Goal: Information Seeking & Learning: Learn about a topic

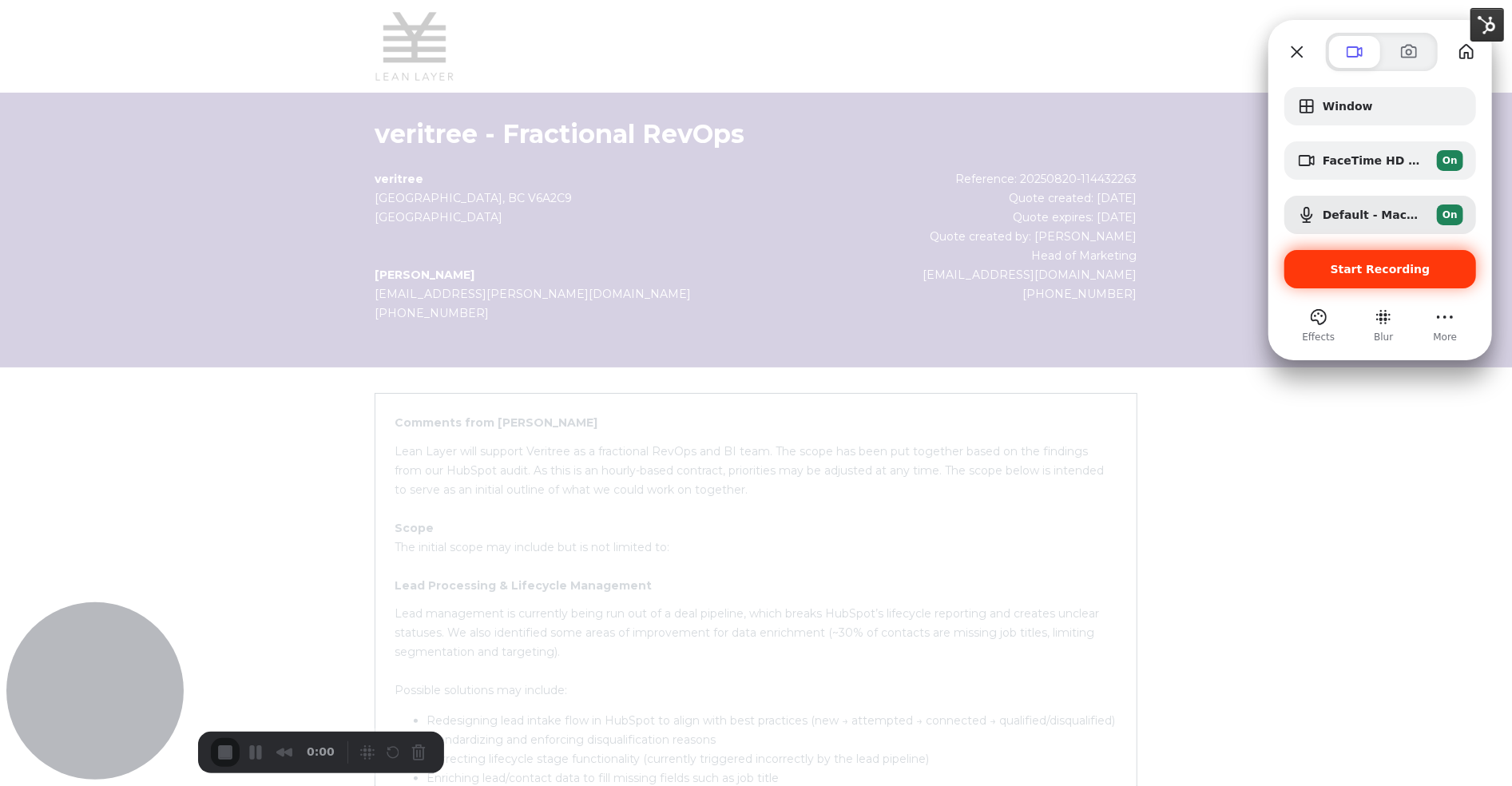
click at [1395, 265] on span "Start Recording" at bounding box center [1380, 269] width 100 height 13
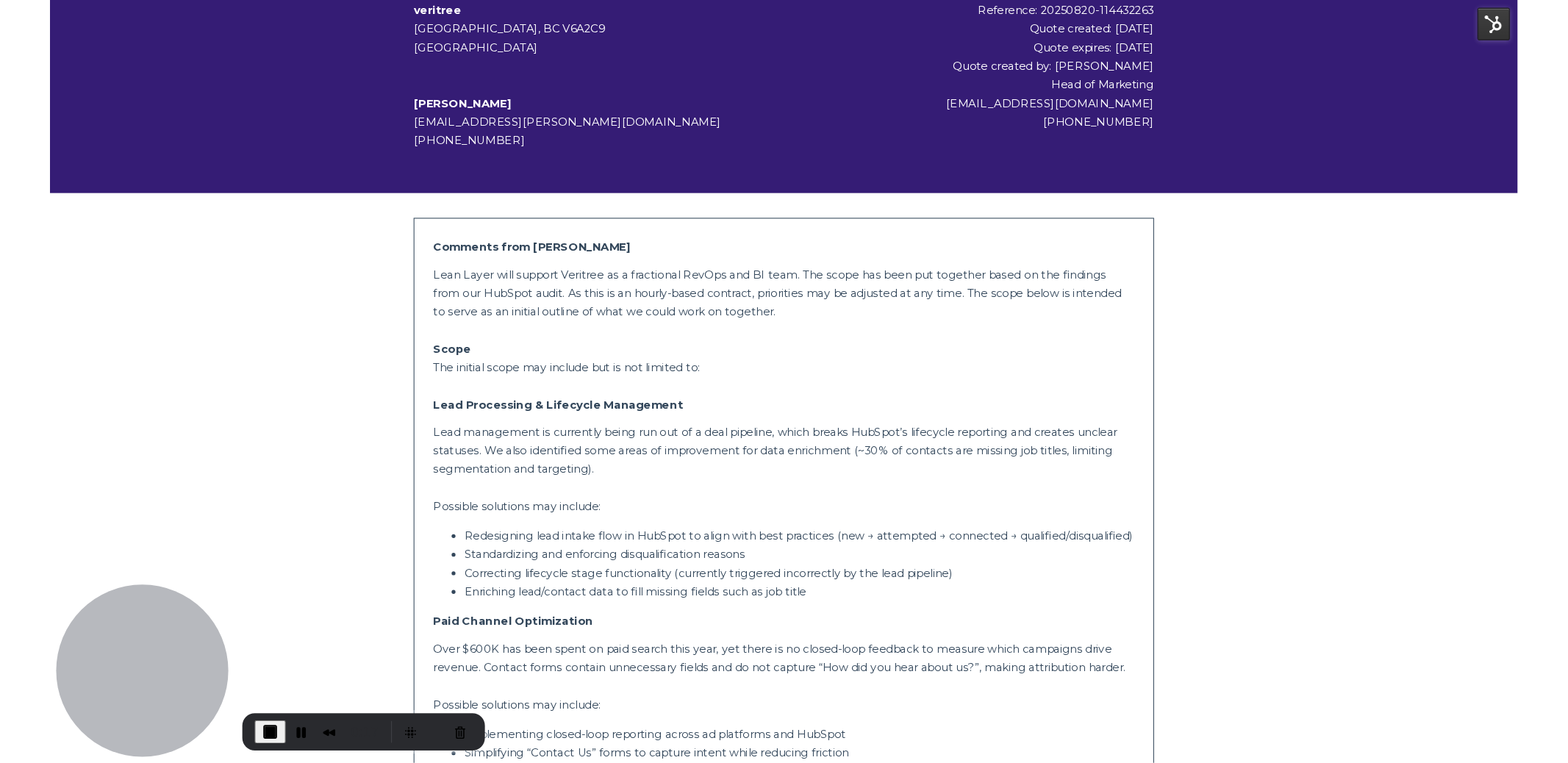
scroll to position [162, 0]
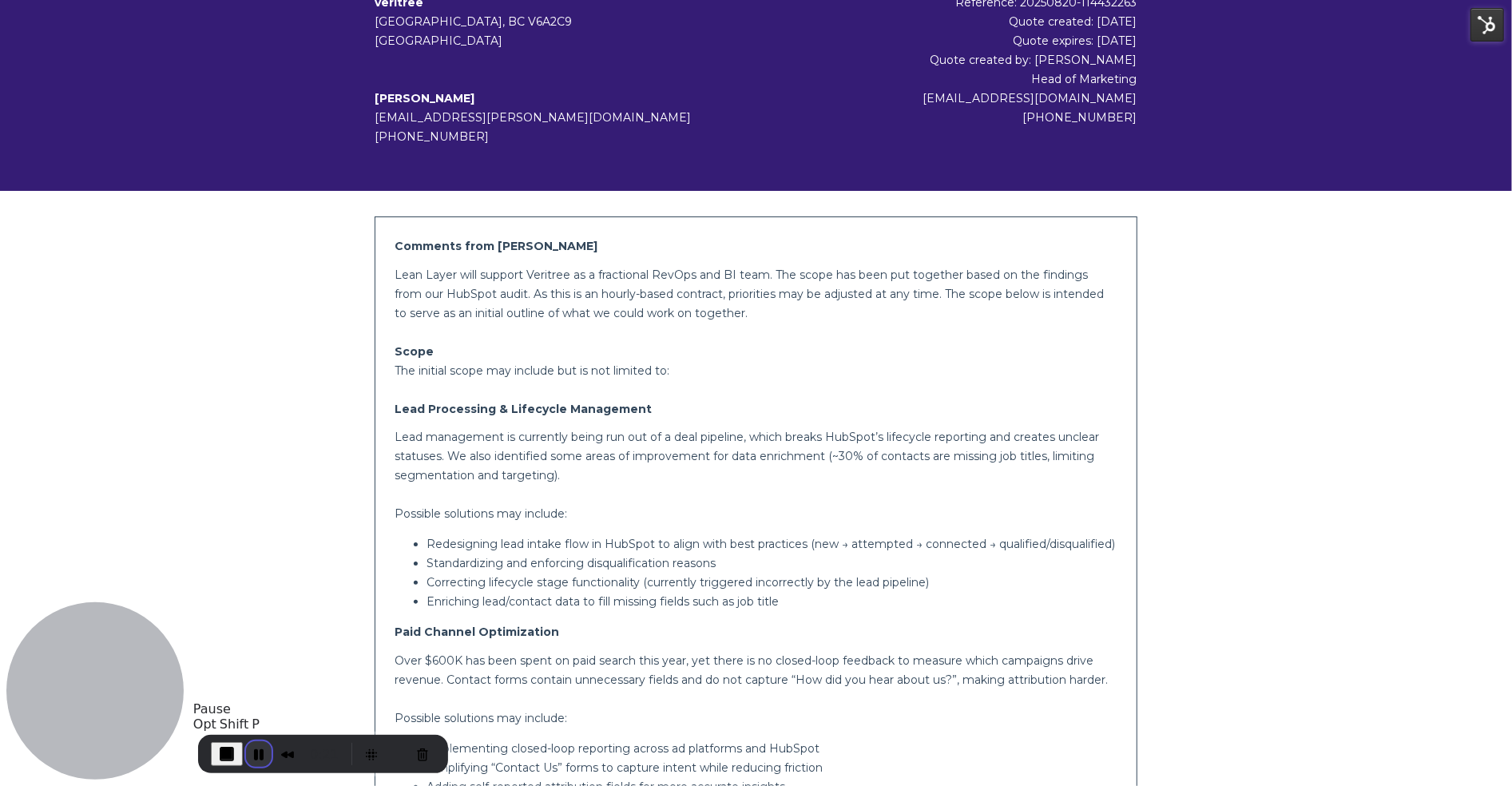
click at [257, 755] on button "Pause Recording" at bounding box center [259, 754] width 26 height 26
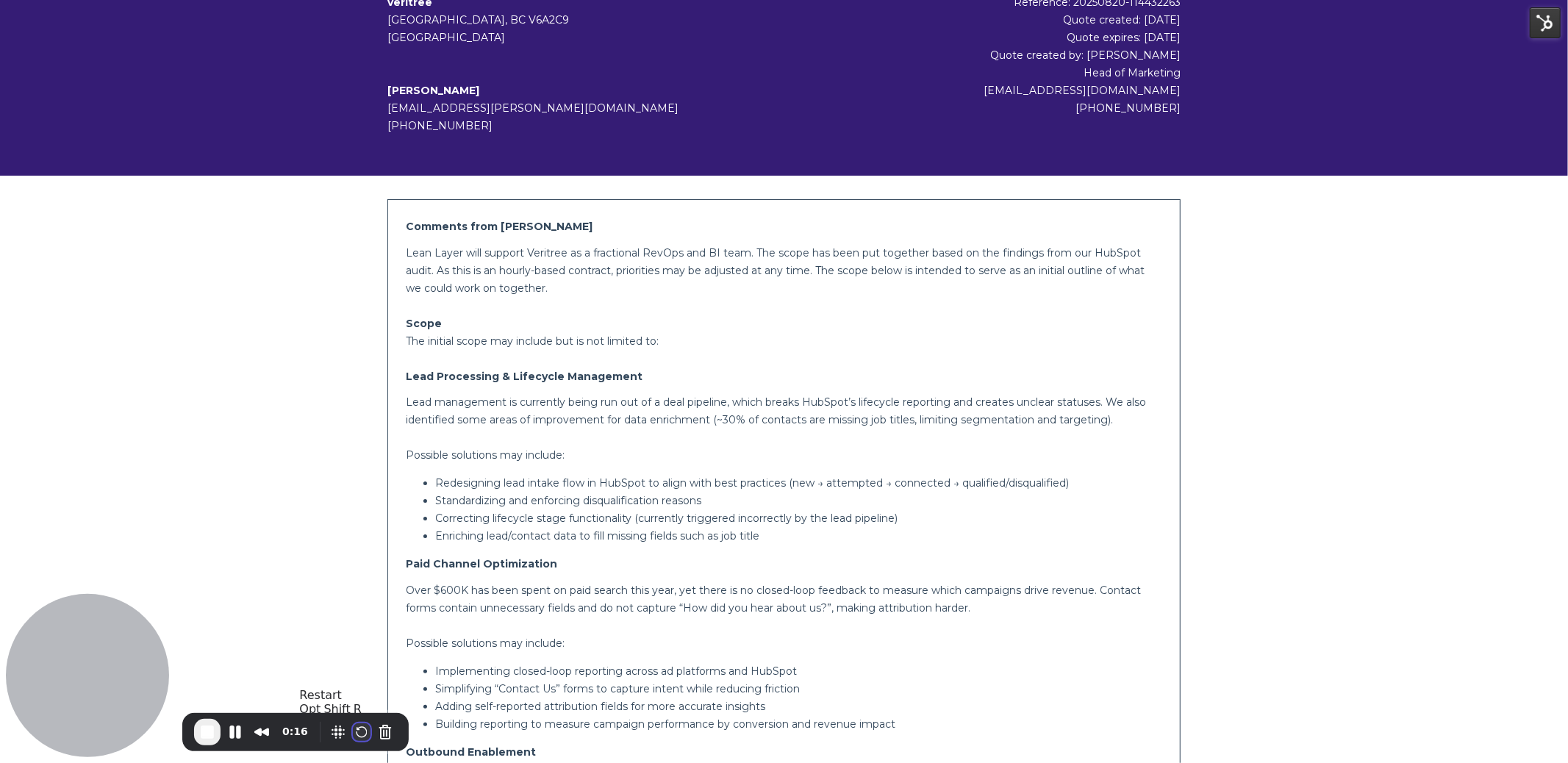
click at [355, 723] on button "Restart Recording" at bounding box center [362, 732] width 18 height 18
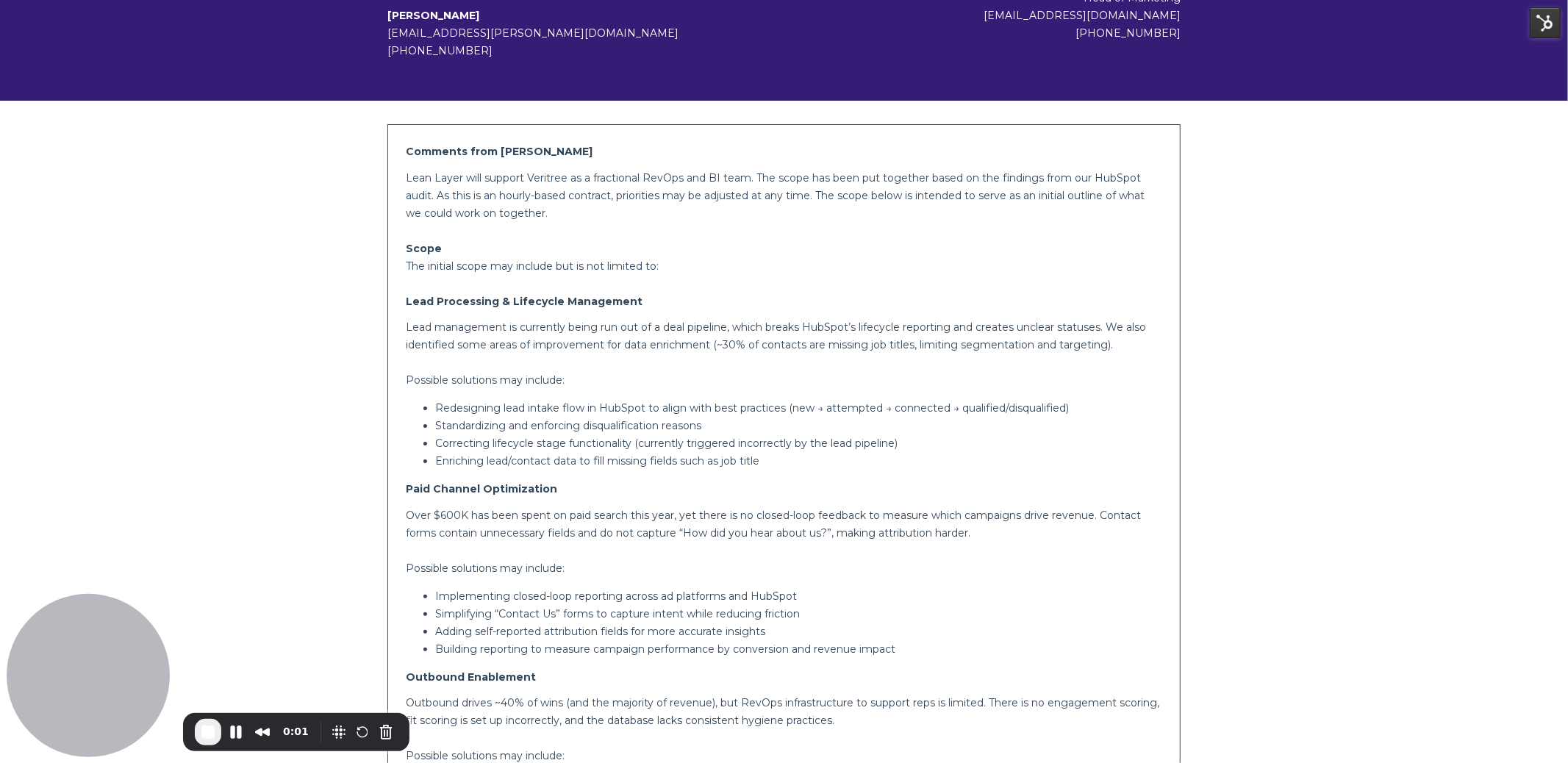
scroll to position [245, 0]
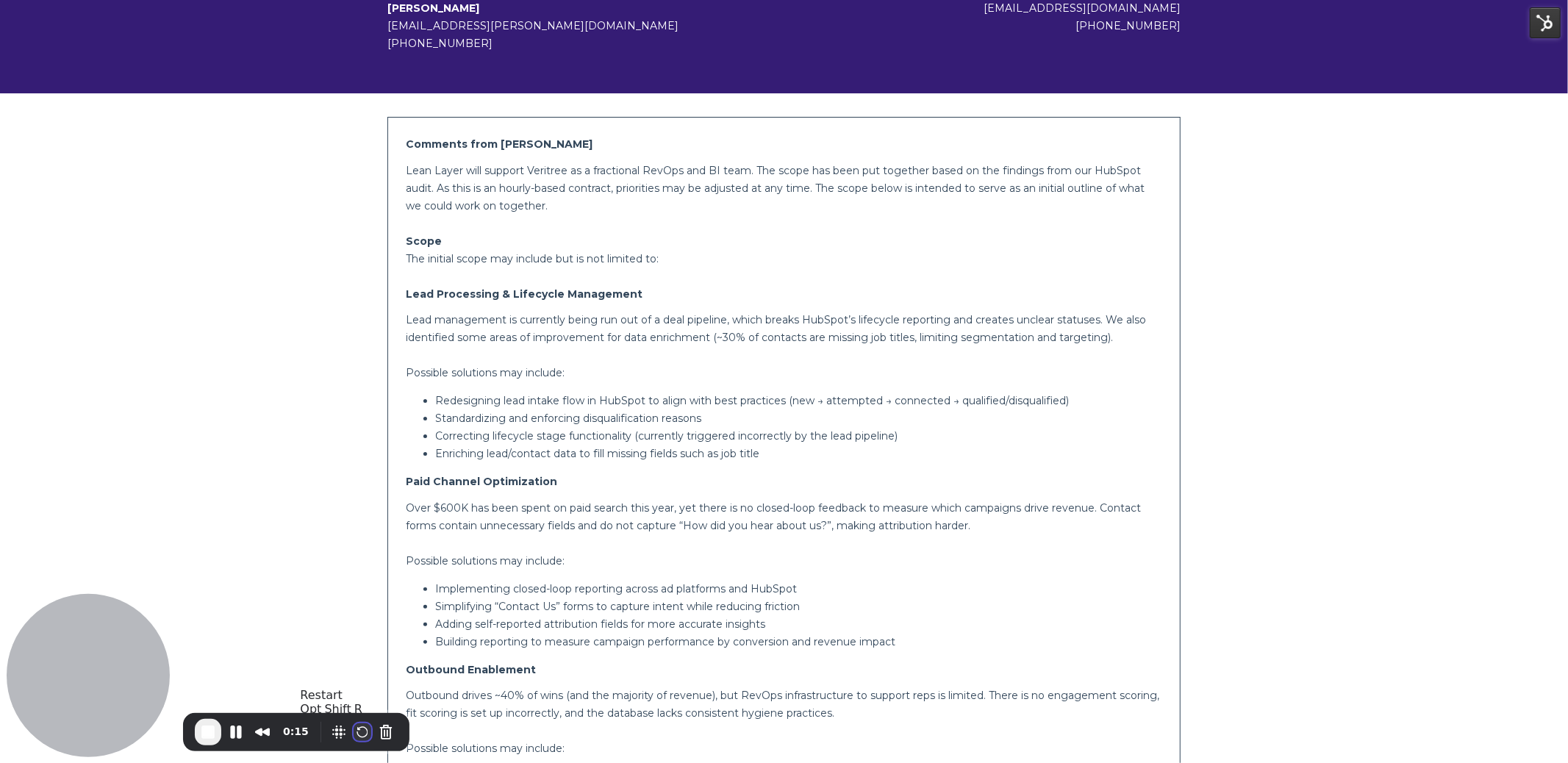
click at [363, 723] on button "Restart Recording" at bounding box center [363, 732] width 18 height 18
drag, startPoint x: 912, startPoint y: 238, endPoint x: 905, endPoint y: 222, distance: 17.5
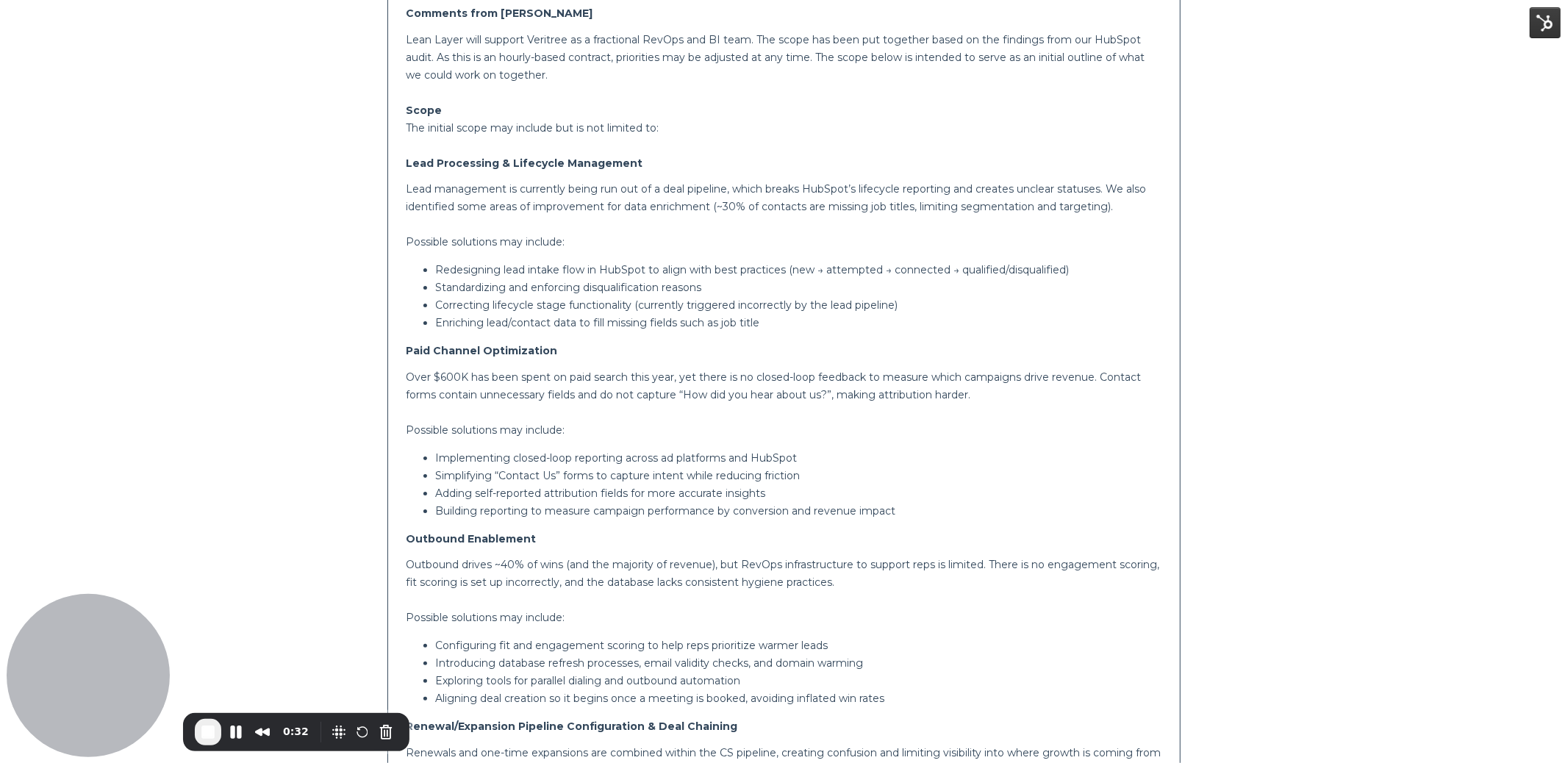
scroll to position [374, 0]
drag, startPoint x: 414, startPoint y: 184, endPoint x: 386, endPoint y: 226, distance: 50.5
click at [386, 226] on div "Comments from Brooke Lean Layer will support Veritree as a fractional RevOps an…" at bounding box center [784, 736] width 815 height 1496
click at [438, 230] on div "Lean Layer will support Veritree as a fractional RevOps and BI team. The scope …" at bounding box center [784, 744] width 757 height 1423
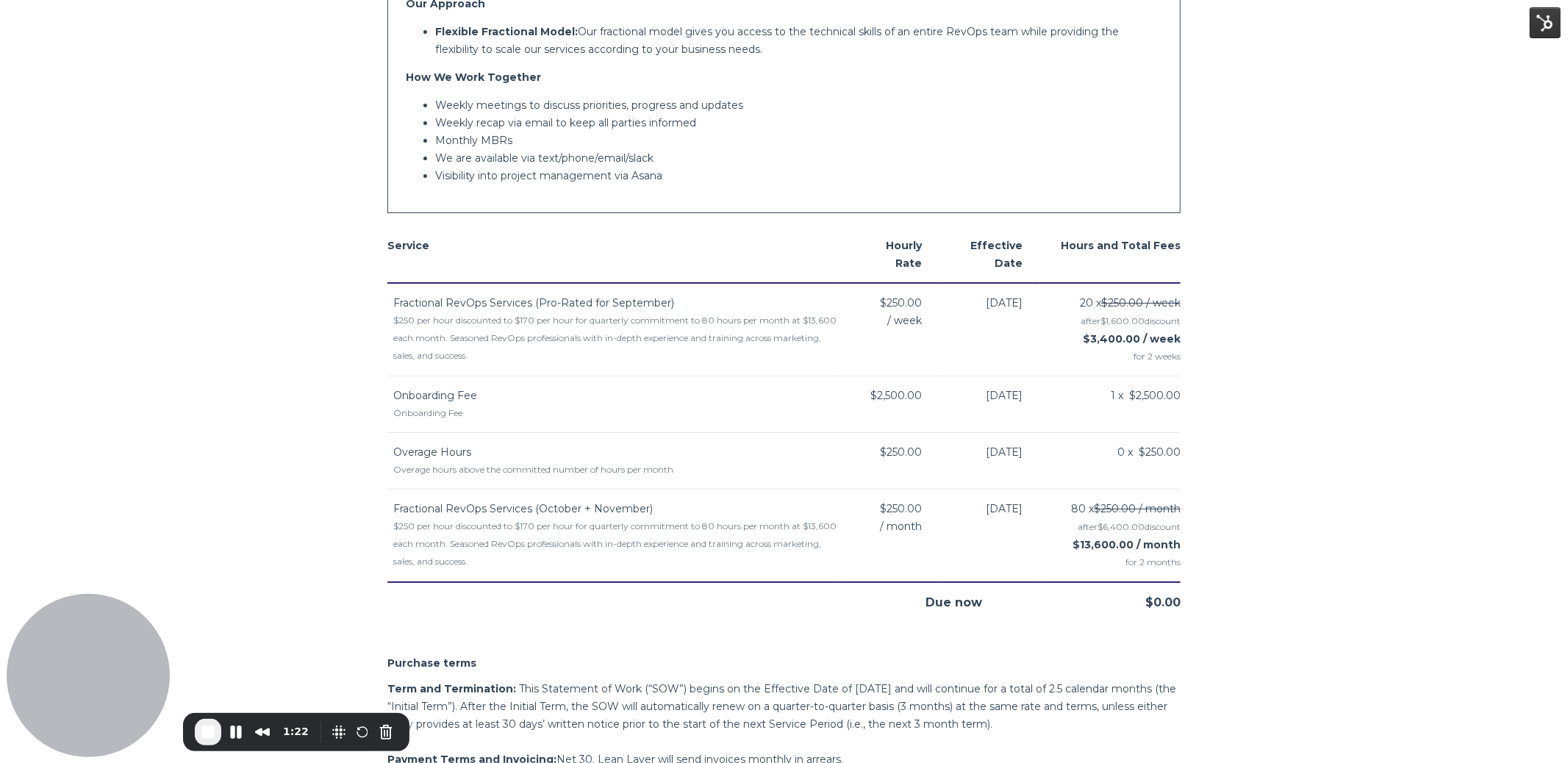
scroll to position [1654, 0]
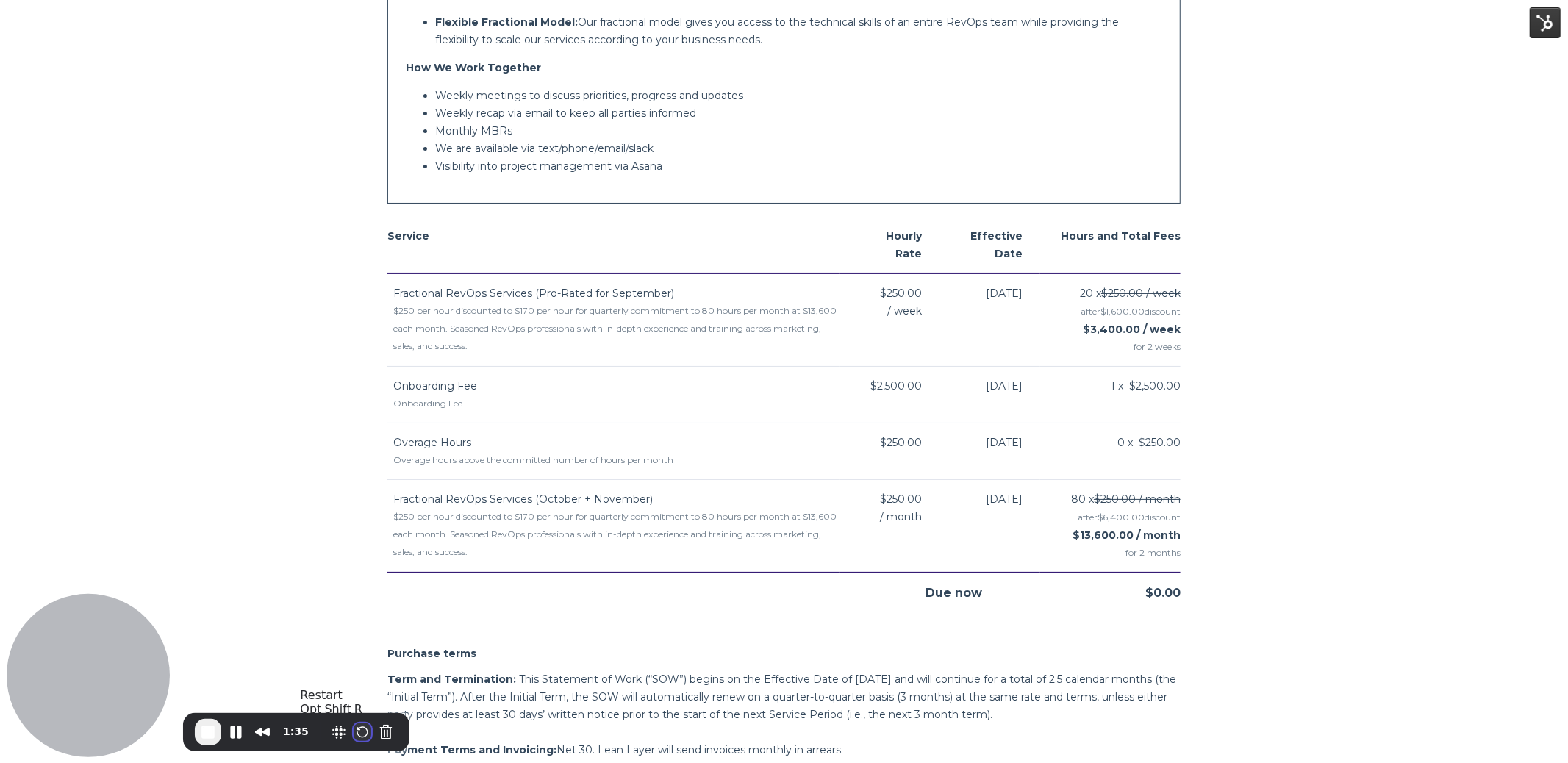
click at [361, 723] on button "Restart Recording" at bounding box center [363, 732] width 18 height 18
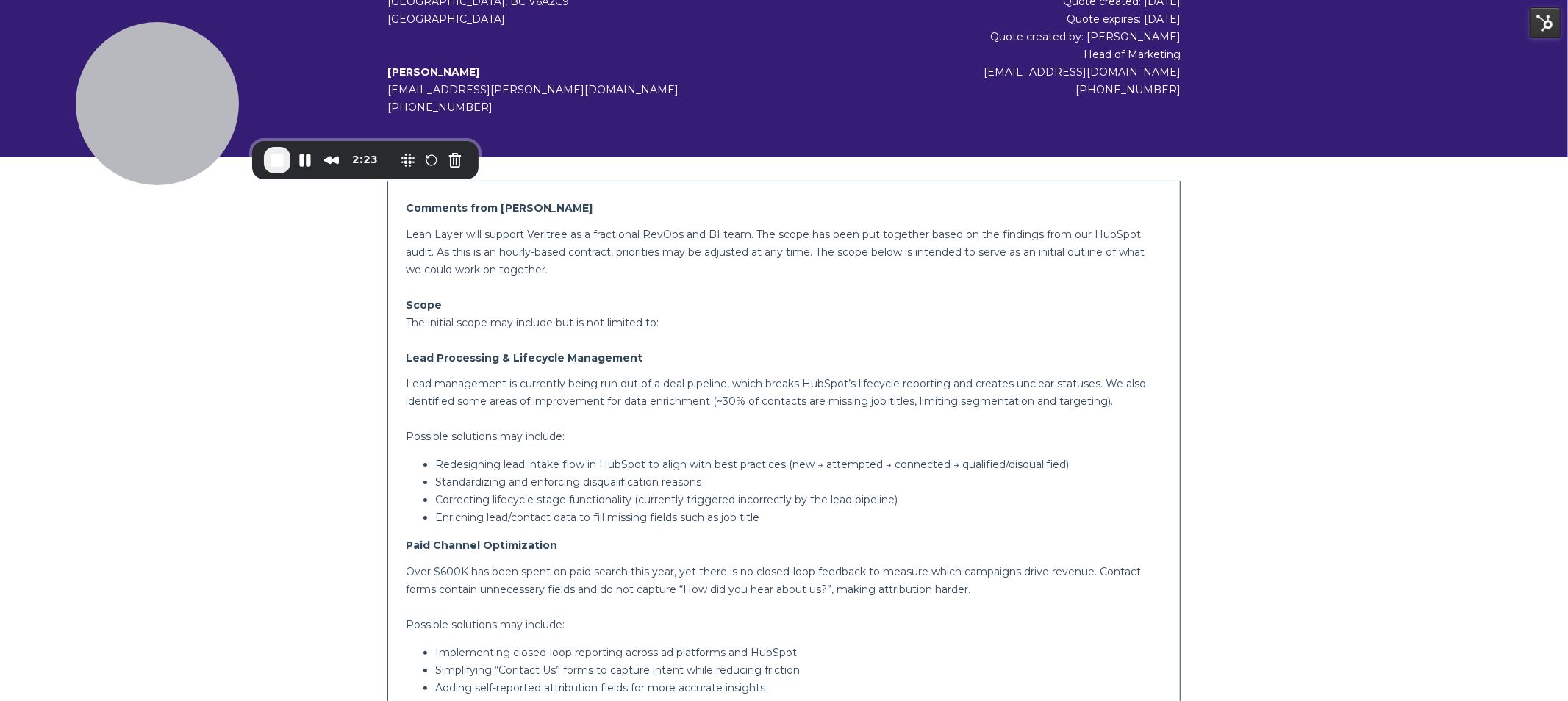
scroll to position [211, 0]
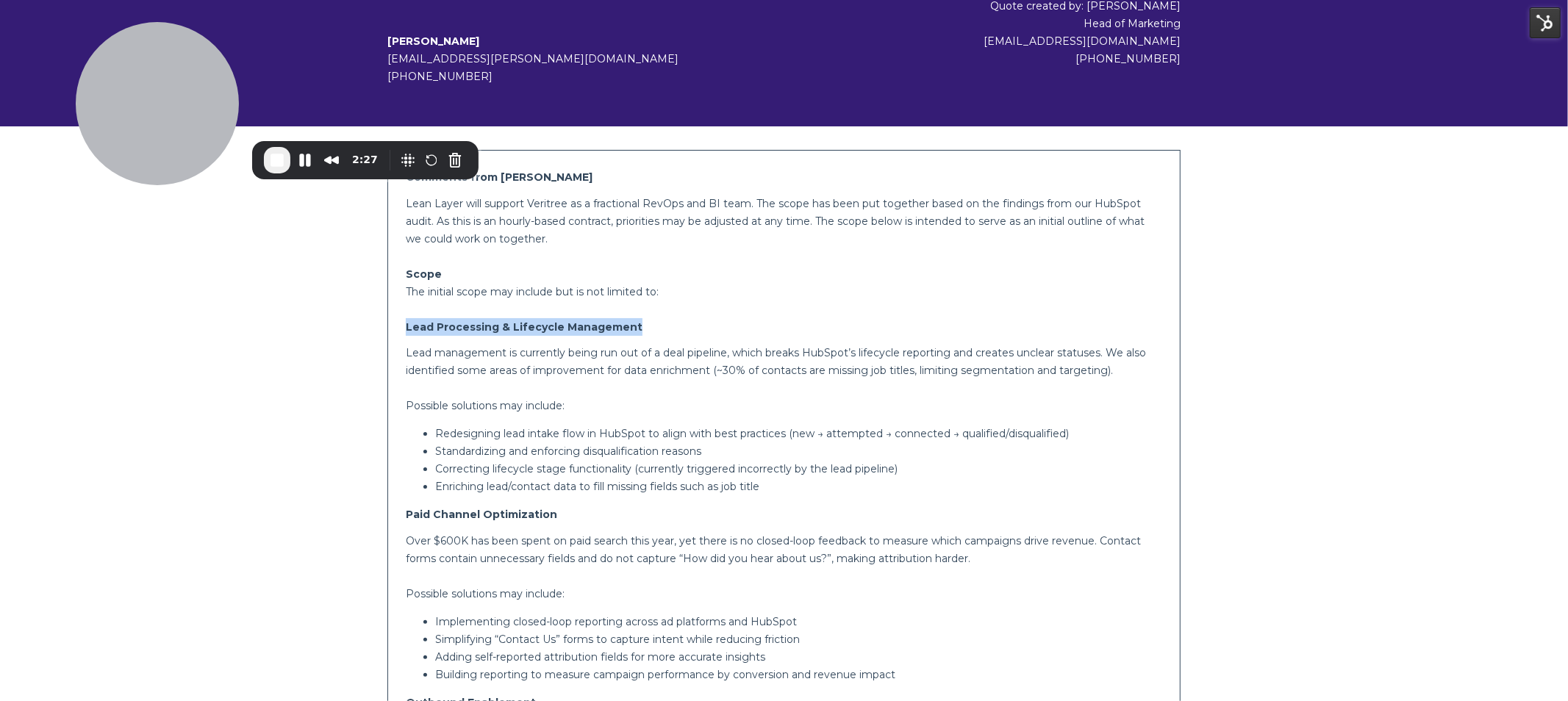
drag, startPoint x: 405, startPoint y: 326, endPoint x: 699, endPoint y: 328, distance: 294.0
click at [699, 328] on h2 "Lead Processing & Lifecycle Management" at bounding box center [784, 327] width 757 height 18
drag, startPoint x: 407, startPoint y: 406, endPoint x: 683, endPoint y: 422, distance: 276.5
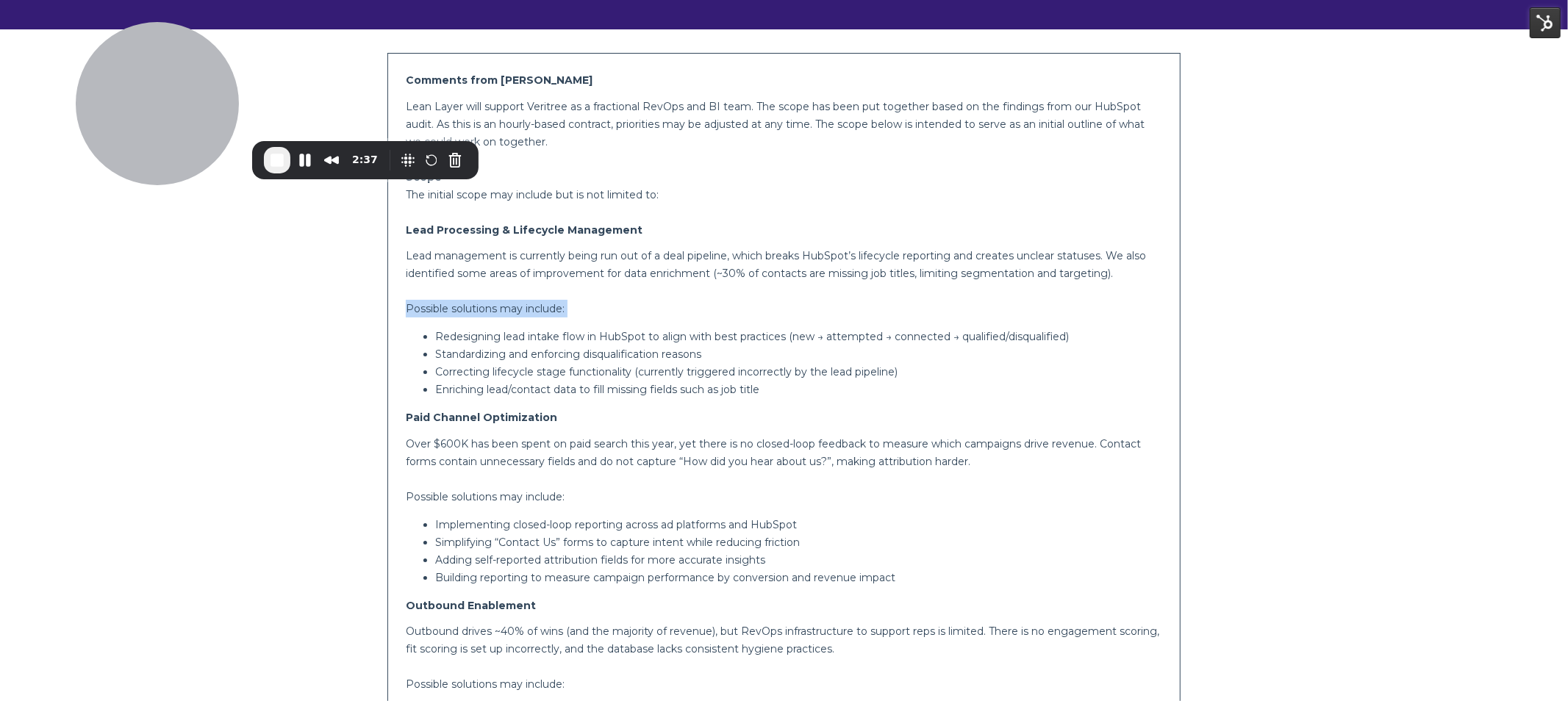
scroll to position [319, 0]
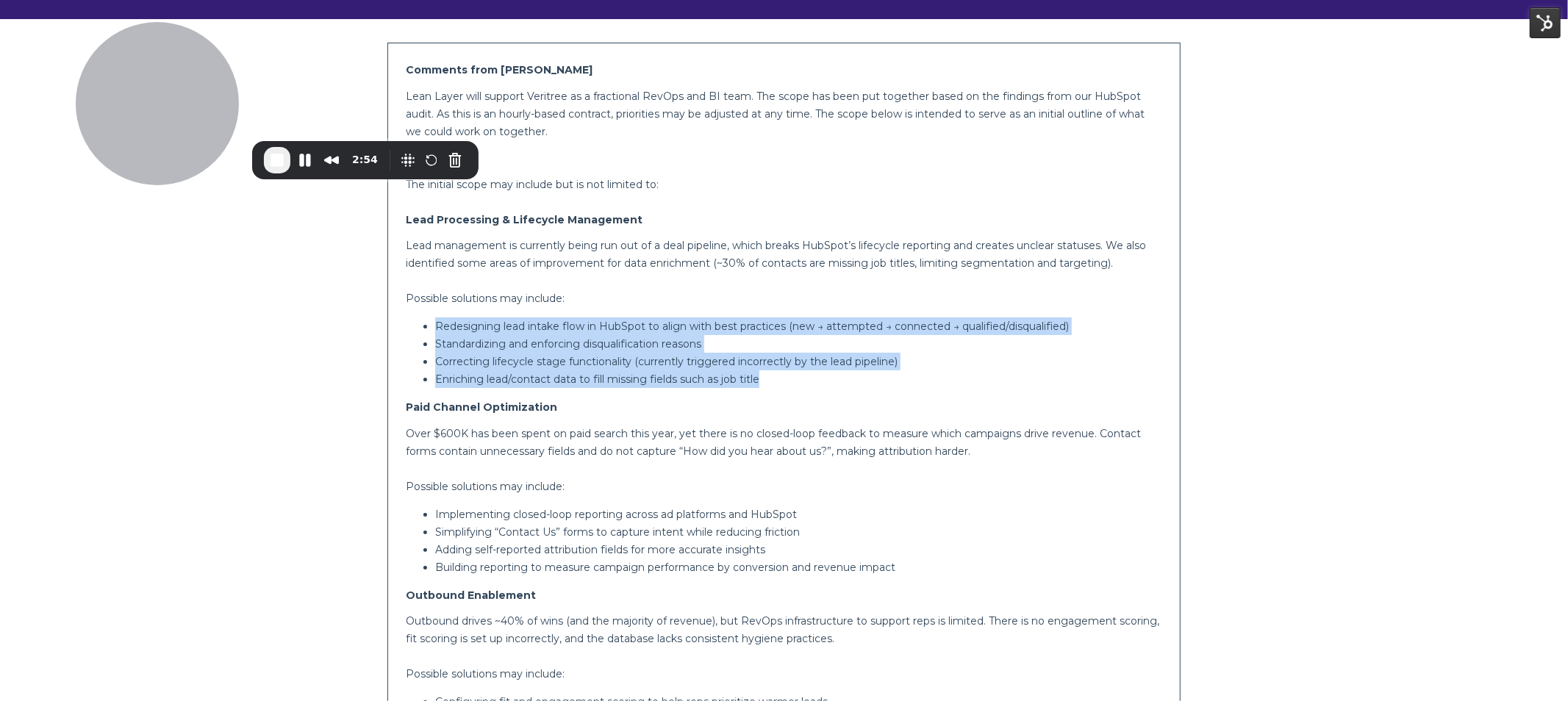
drag, startPoint x: 435, startPoint y: 320, endPoint x: 852, endPoint y: 374, distance: 420.5
click at [852, 374] on ul "Redesigning lead intake flow in HubSpot to align with best practices (new → att…" at bounding box center [784, 353] width 757 height 70
click at [852, 374] on p "Enriching lead/contact data to fill missing fields such as job title" at bounding box center [799, 379] width 727 height 18
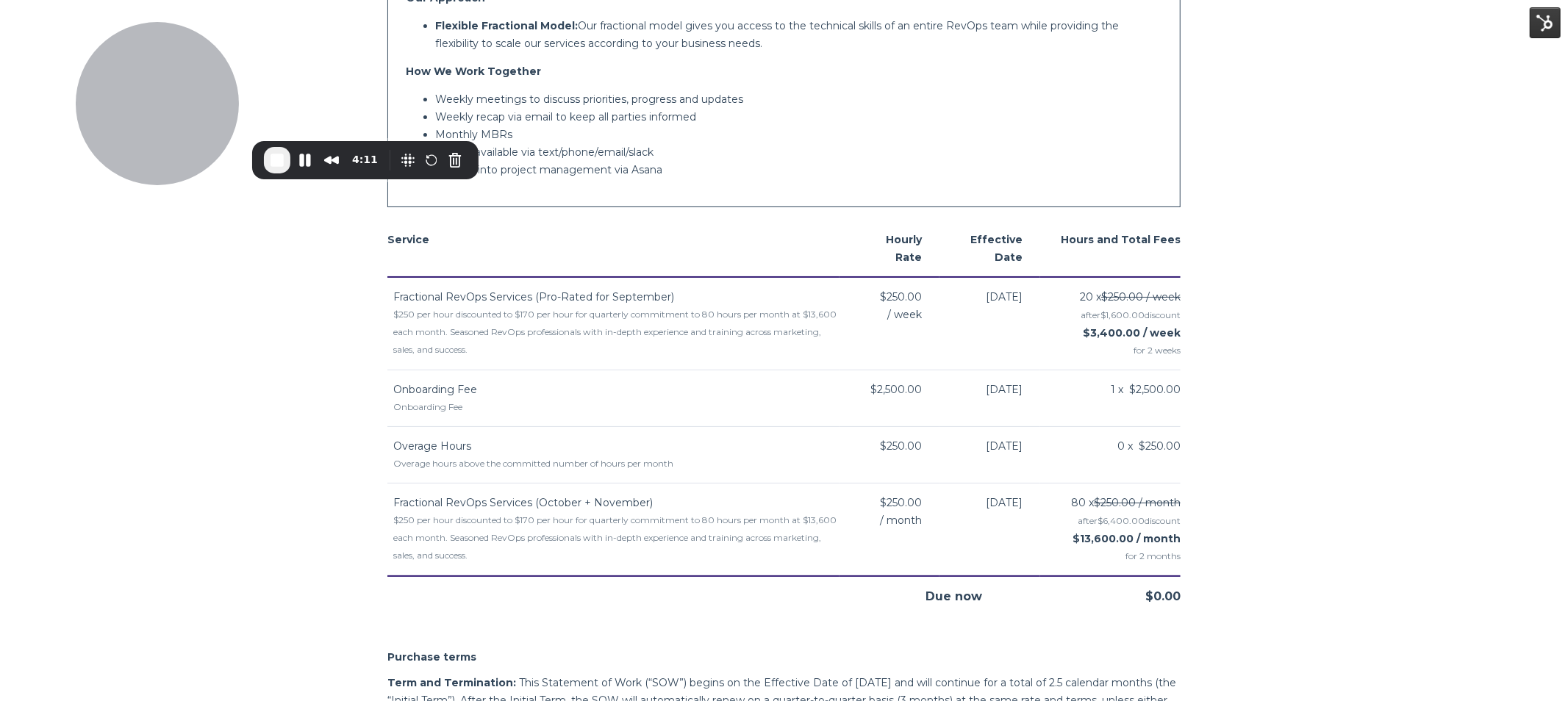
scroll to position [1659, 0]
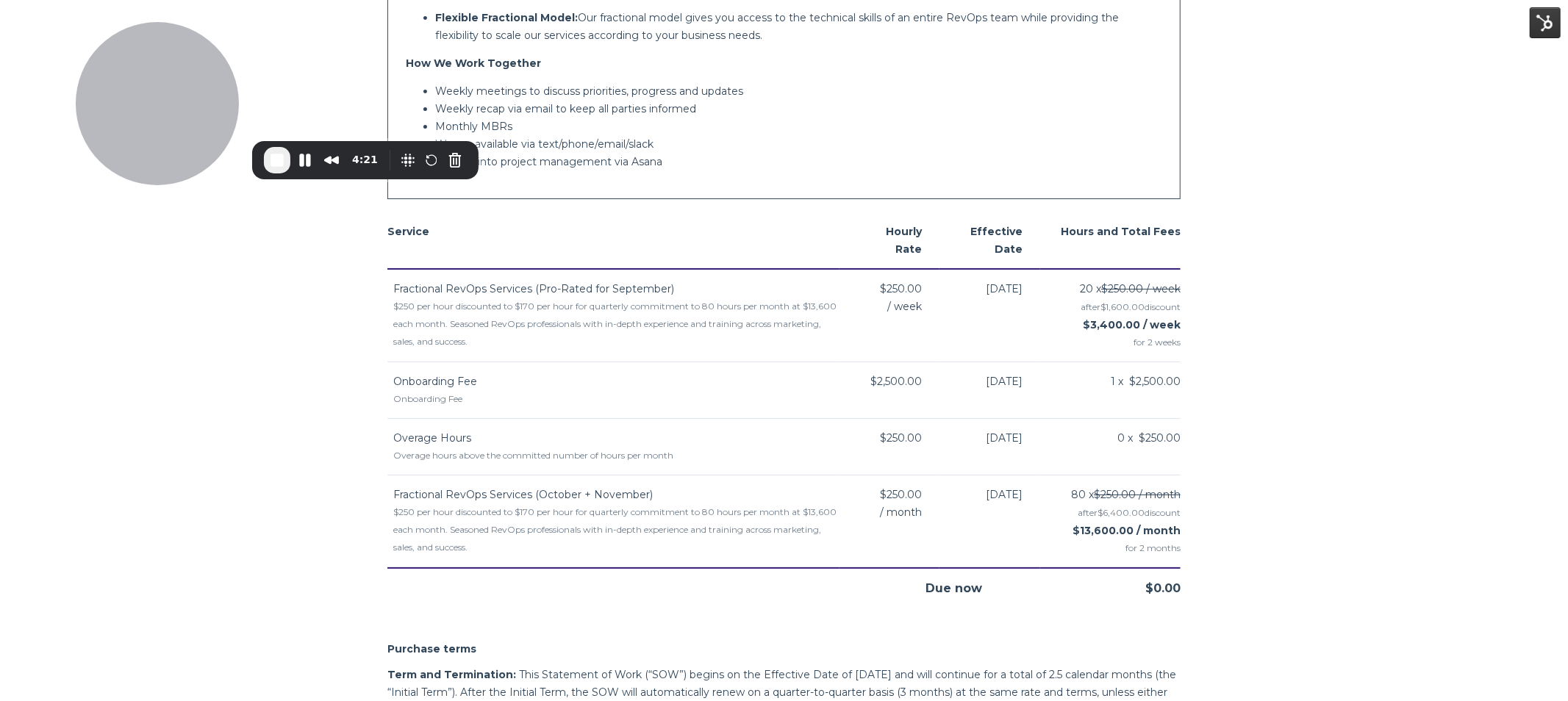
drag, startPoint x: 1148, startPoint y: 351, endPoint x: 1170, endPoint y: 349, distance: 22.1
click at [1170, 349] on td "20 x $250.00 / week after $1,600.00 discount $3,400.00 / week for 2 weeks" at bounding box center [1110, 316] width 140 height 93
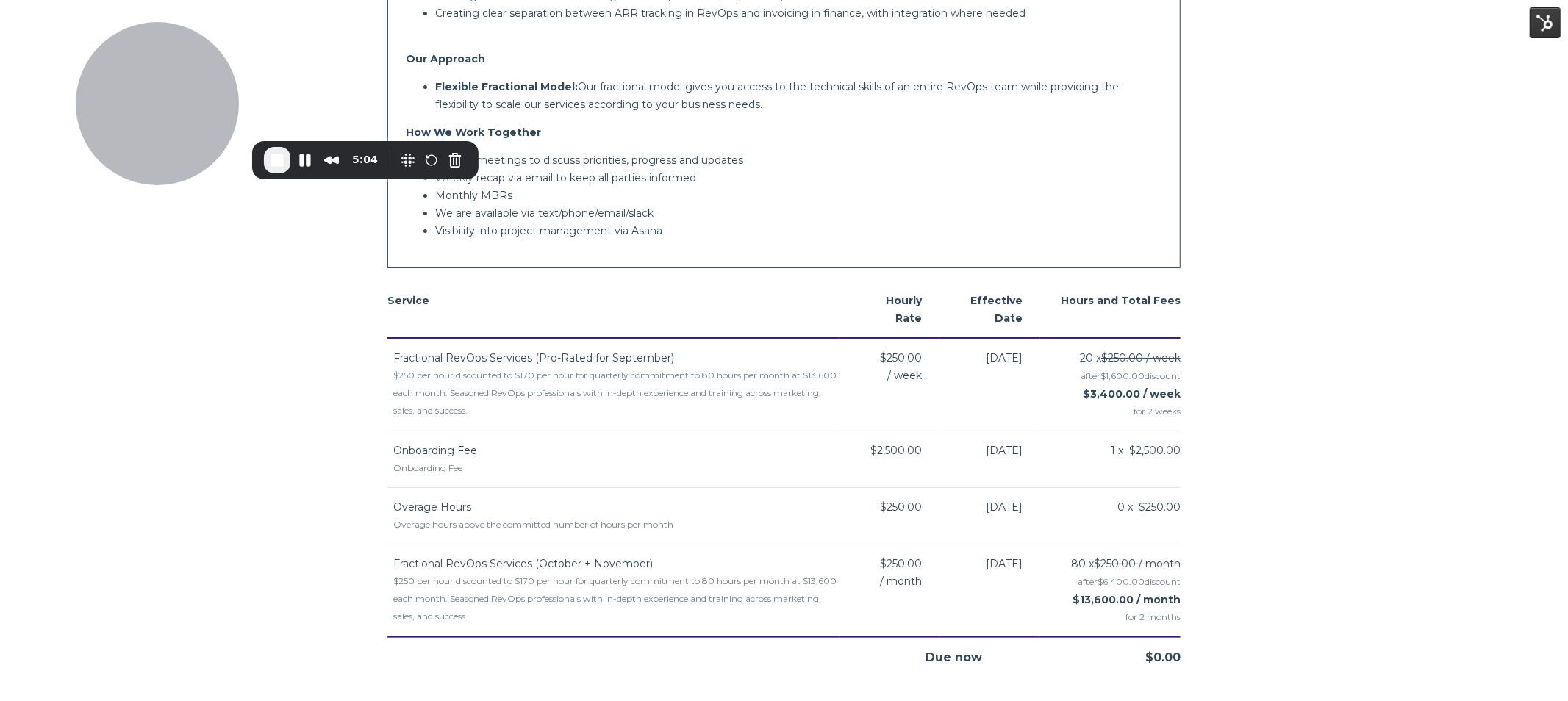
scroll to position [1585, 0]
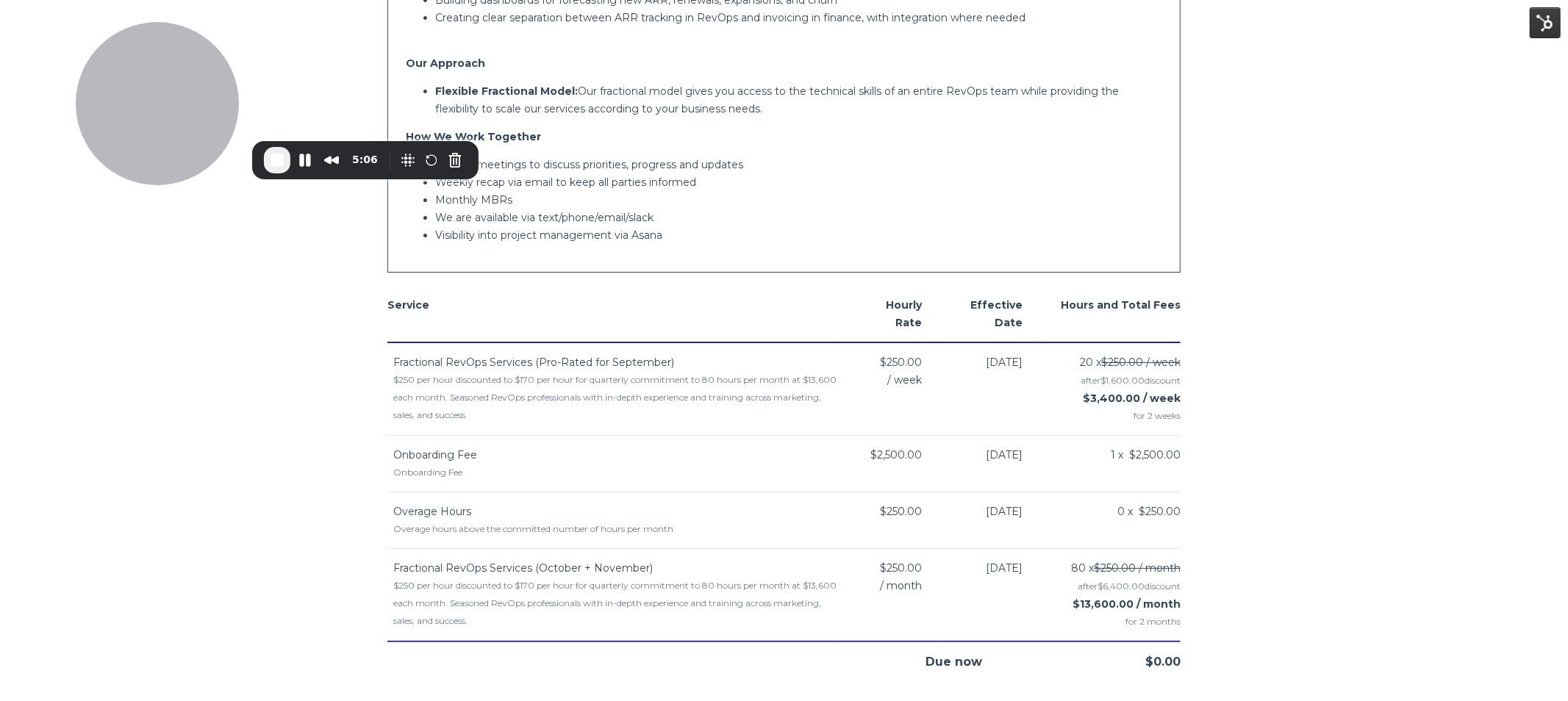
click at [623, 577] on div "$250 per hour discounted to $170 per hour for quarterly commitment to 80 hours …" at bounding box center [616, 604] width 446 height 53
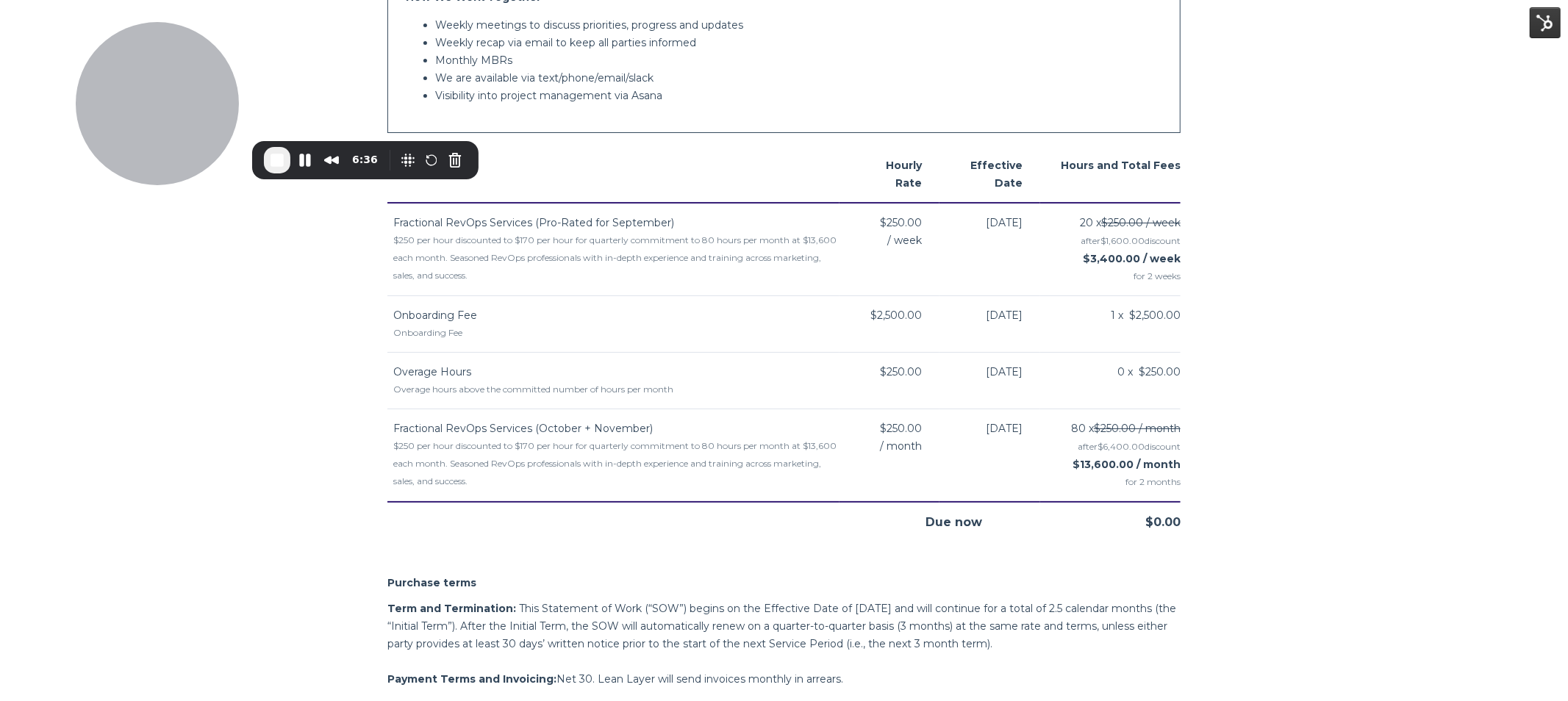
scroll to position [1724, 0]
click at [264, 154] on button "End Recording" at bounding box center [277, 161] width 27 height 27
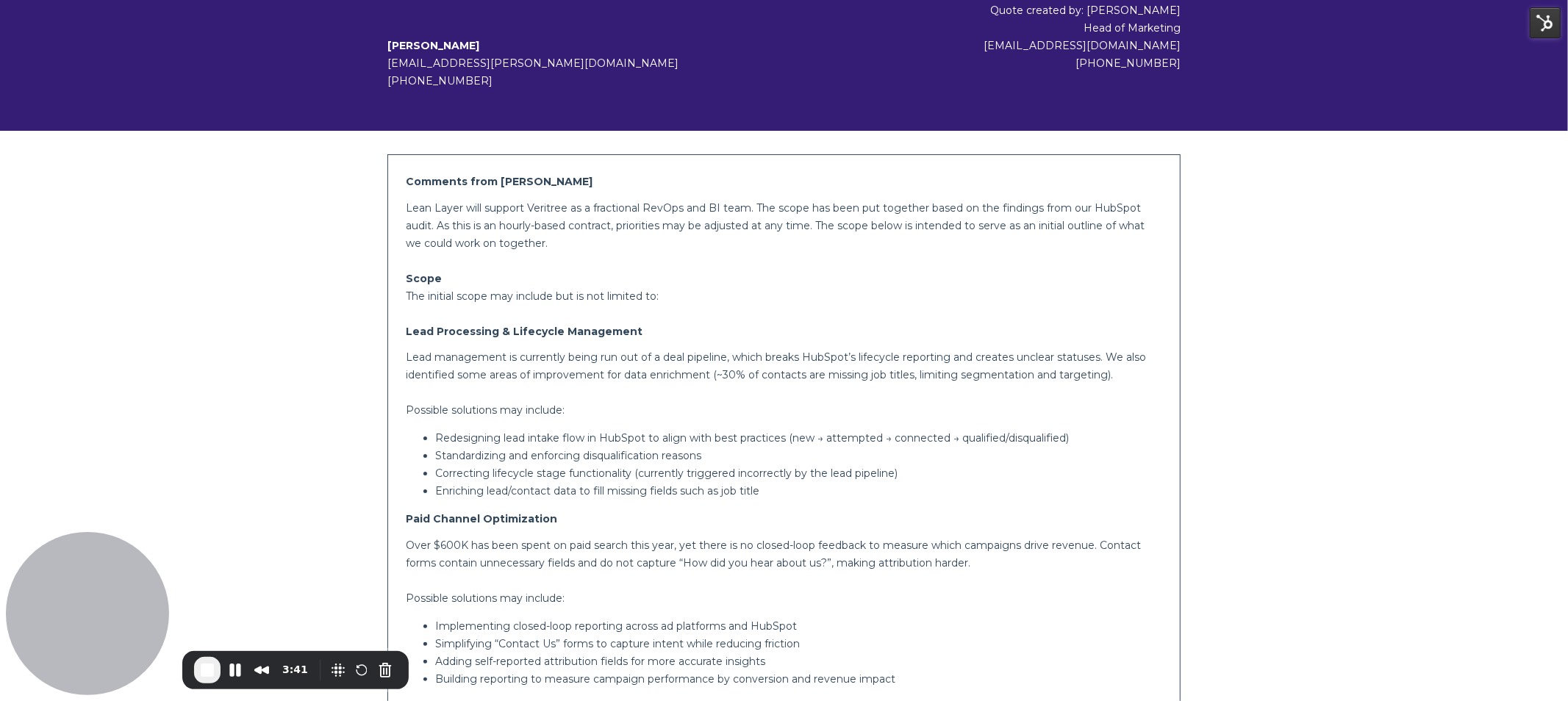
scroll to position [204, 0]
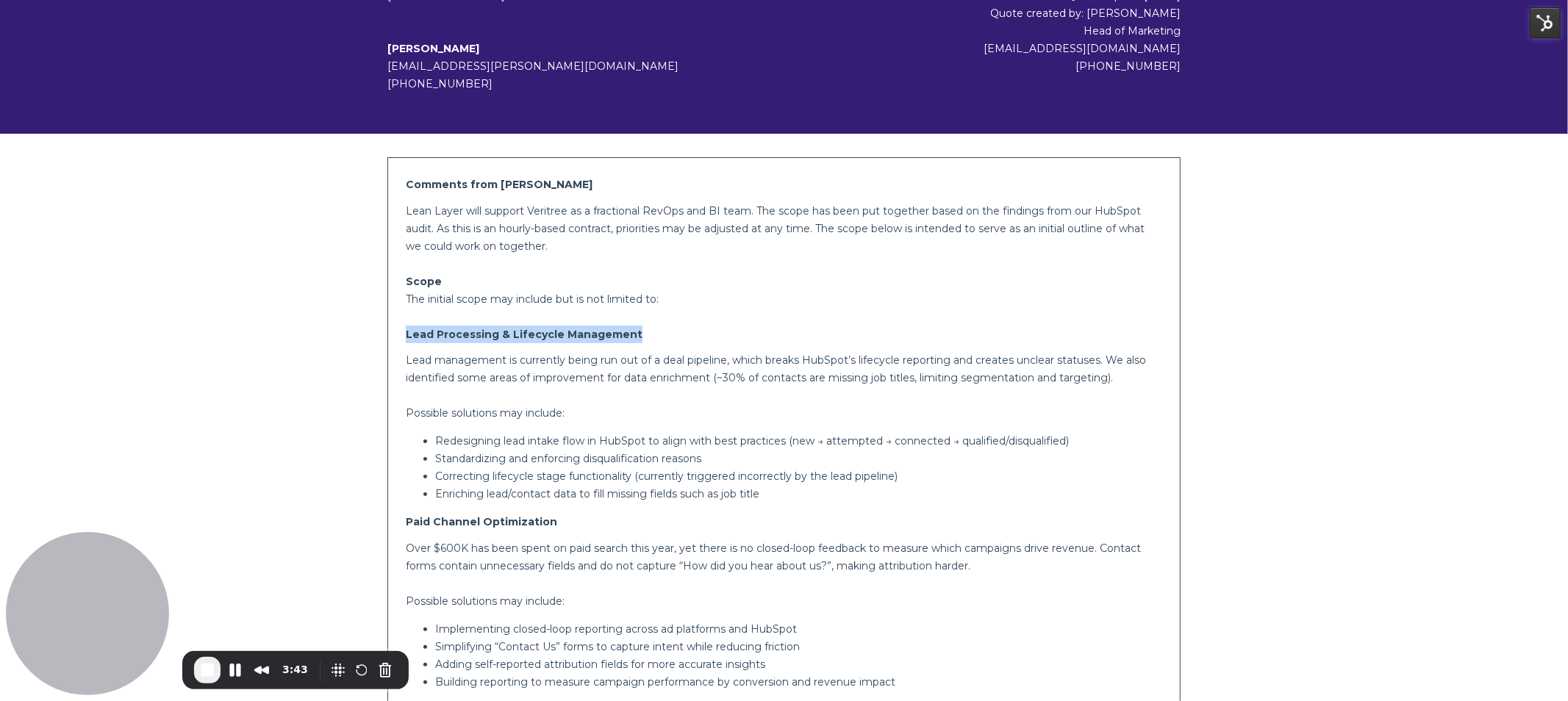
drag, startPoint x: 401, startPoint y: 330, endPoint x: 692, endPoint y: 332, distance: 291.0
drag, startPoint x: 446, startPoint y: 356, endPoint x: 450, endPoint y: 391, distance: 35.2
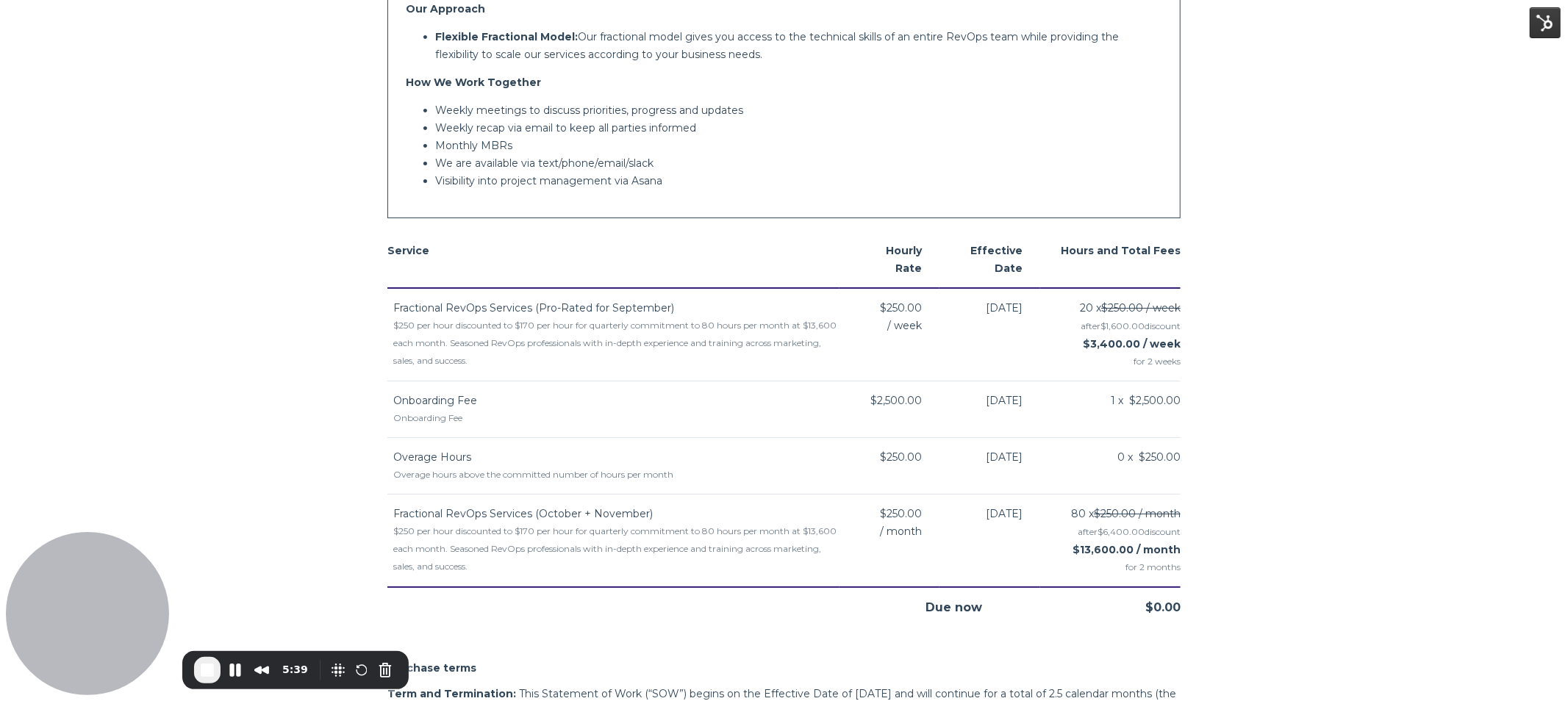
scroll to position [1631, 0]
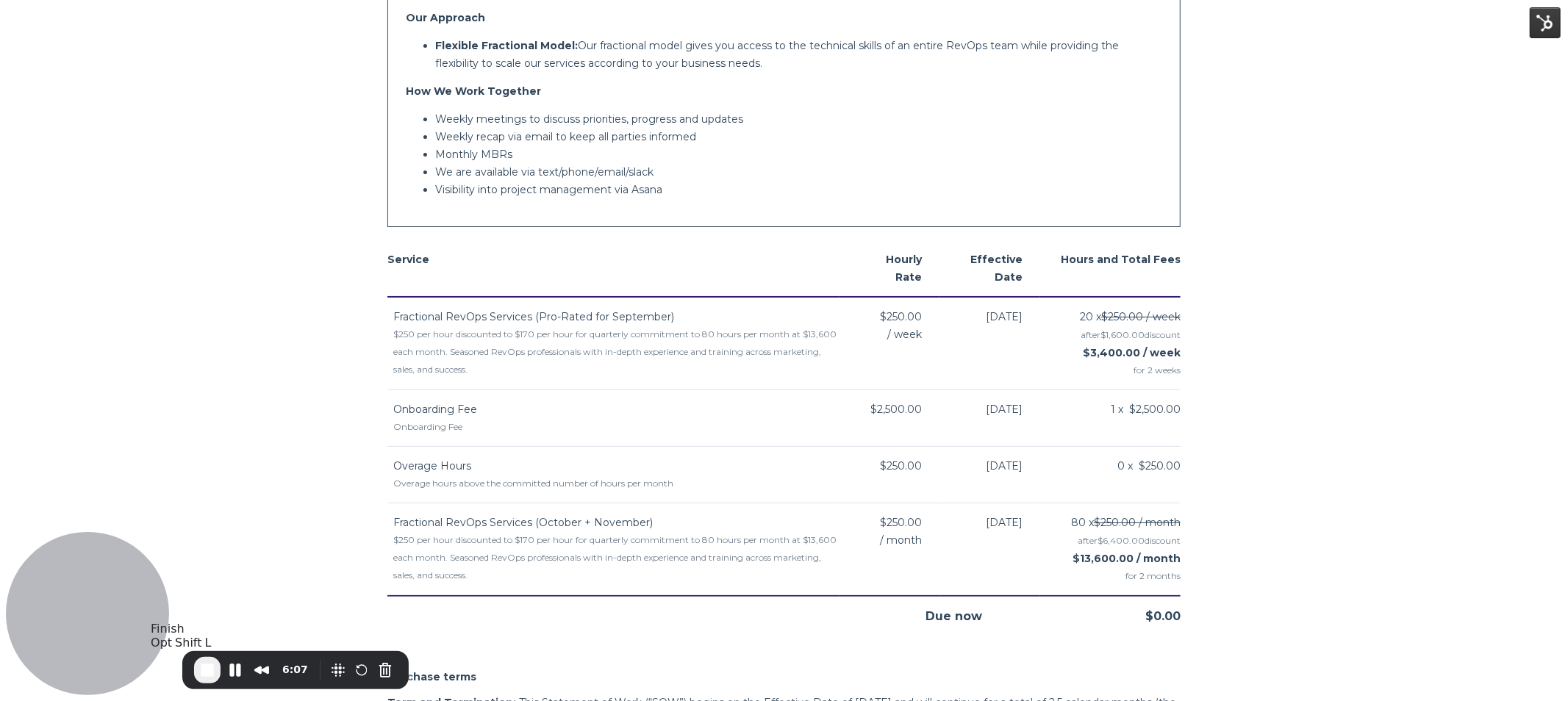
click at [201, 670] on span "End Recording" at bounding box center [207, 670] width 18 height 18
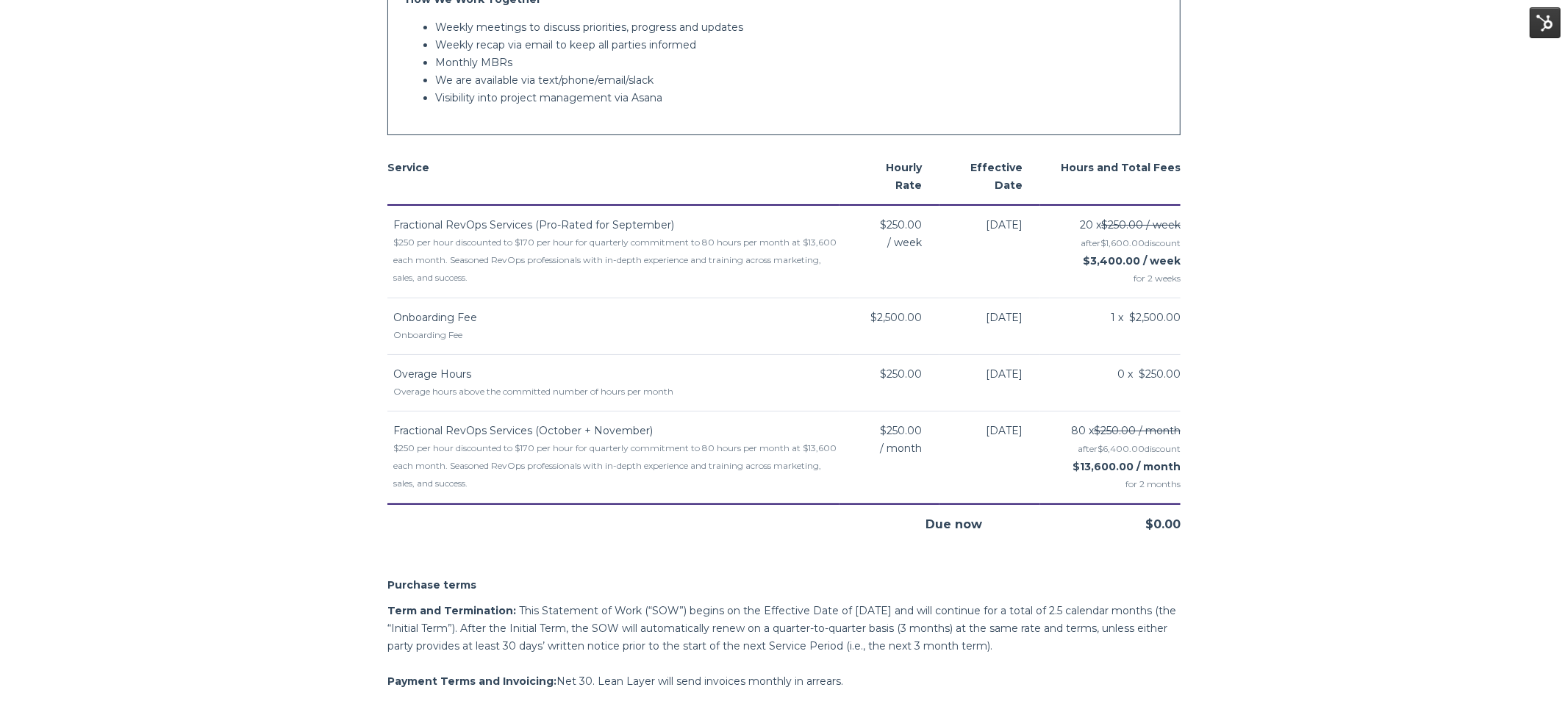
scroll to position [1729, 0]
